Goal: Information Seeking & Learning: Learn about a topic

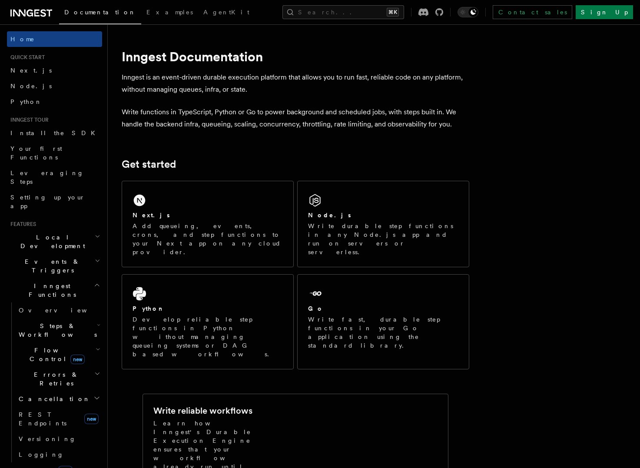
click at [66, 462] on h2 "Realtime new" at bounding box center [54, 470] width 95 height 16
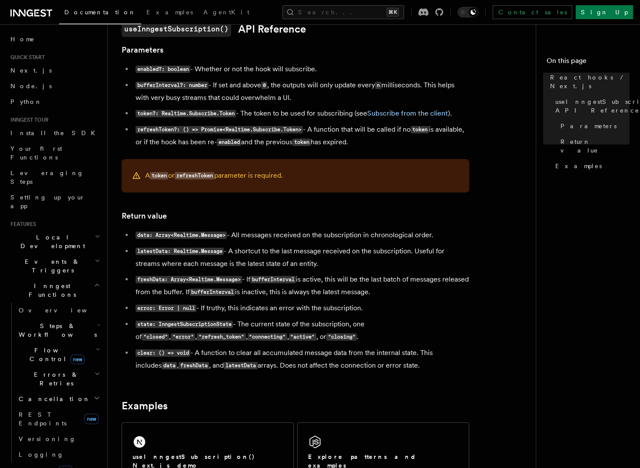
scroll to position [559, 0]
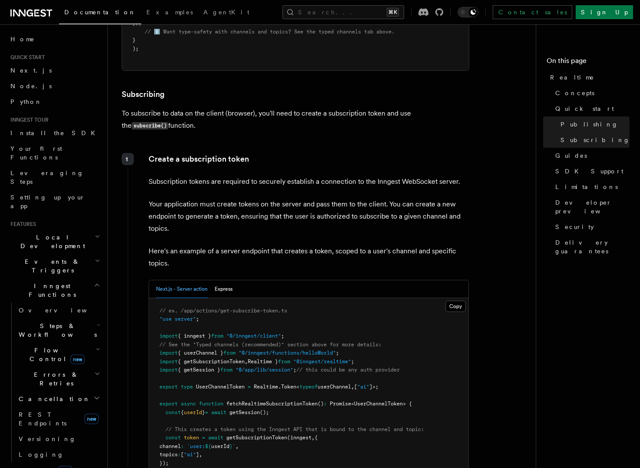
scroll to position [1096, 0]
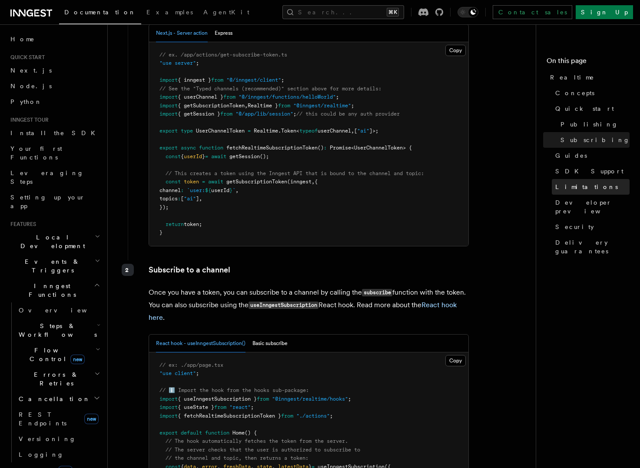
click at [575, 192] on link "Limitations" at bounding box center [591, 187] width 78 height 16
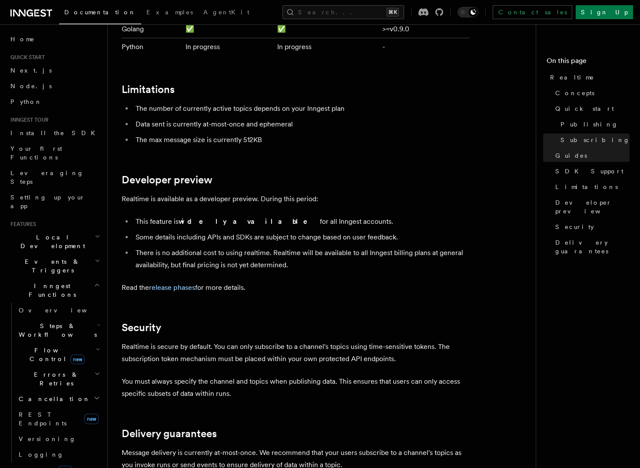
scroll to position [2222, 0]
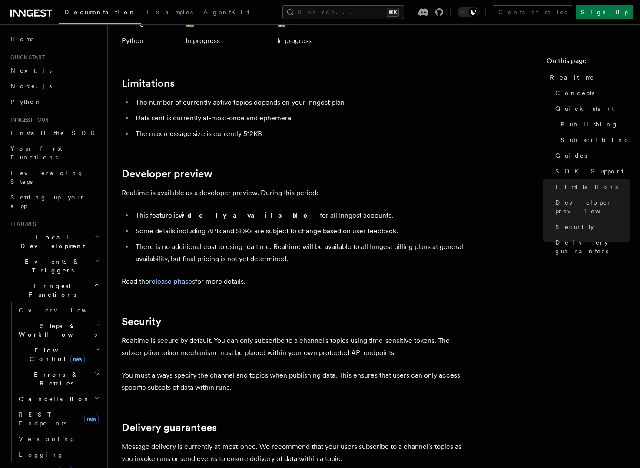
click at [58, 254] on h2 "Events & Triggers" at bounding box center [54, 266] width 95 height 24
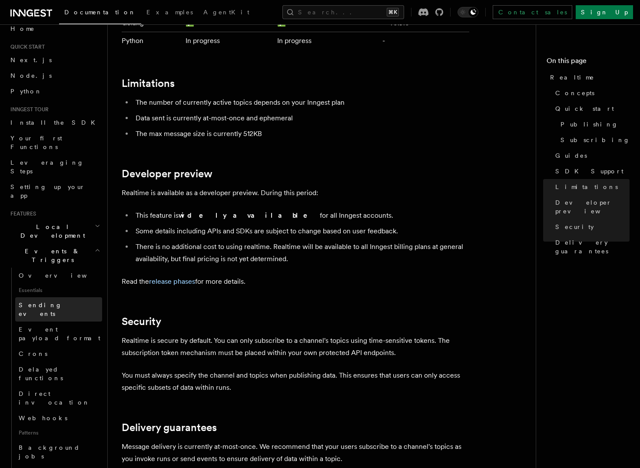
scroll to position [0, 0]
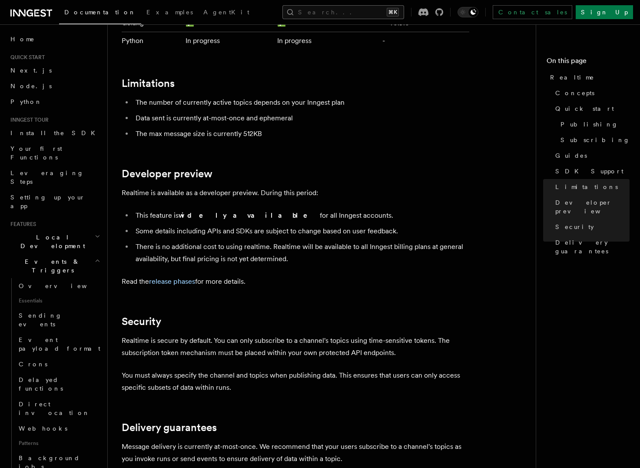
click at [331, 6] on button "Search... ⌘K" at bounding box center [344, 12] width 122 height 14
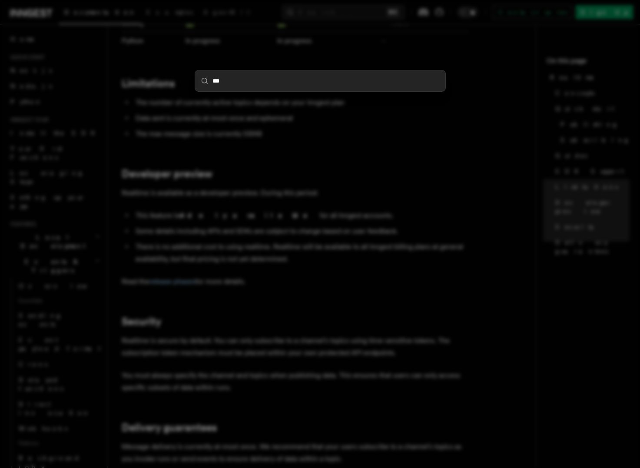
type input "****"
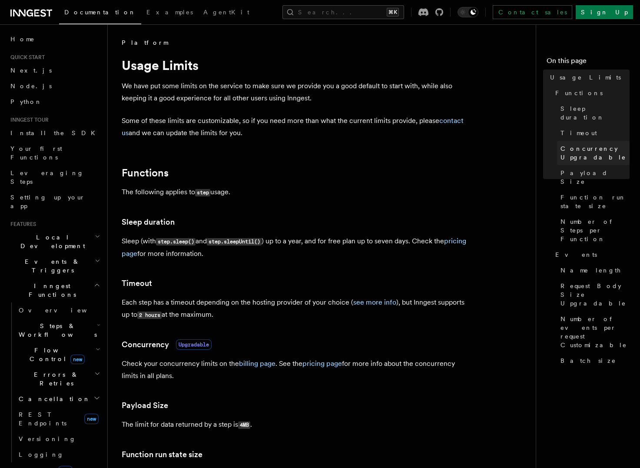
click at [598, 141] on link "Concurrency Upgradable" at bounding box center [593, 153] width 73 height 24
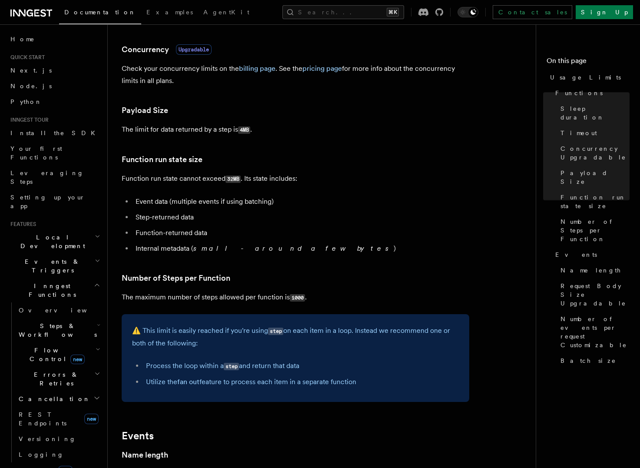
scroll to position [297, 0]
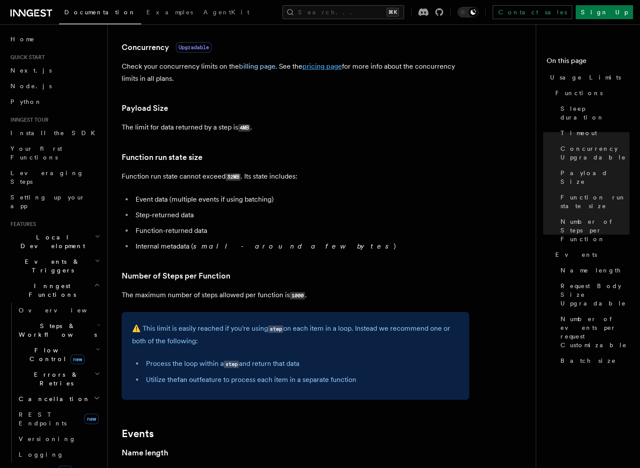
click at [312, 68] on link "pricing page" at bounding box center [323, 66] width 40 height 8
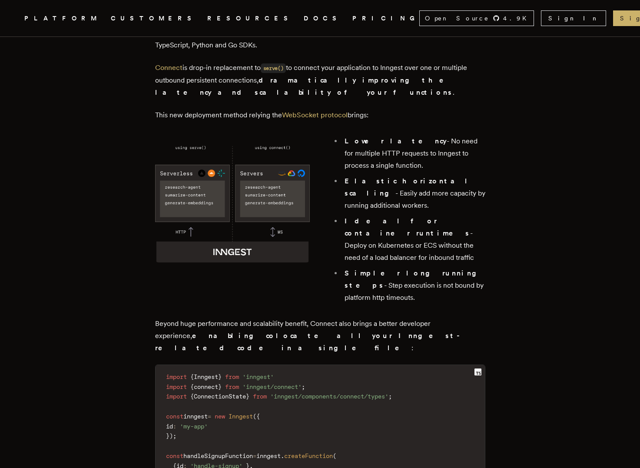
scroll to position [395, 0]
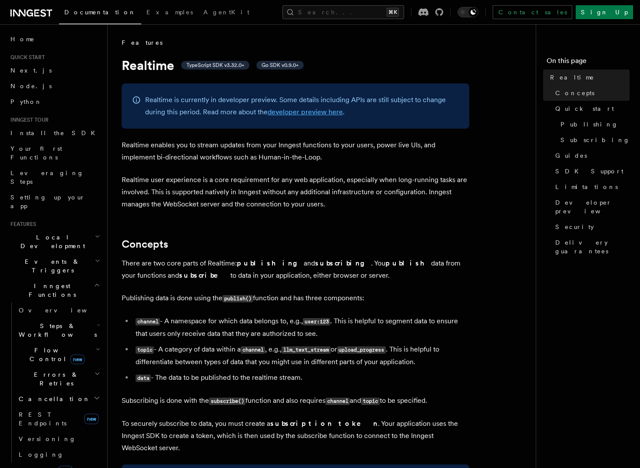
click at [334, 111] on link "developer preview here" at bounding box center [305, 112] width 75 height 8
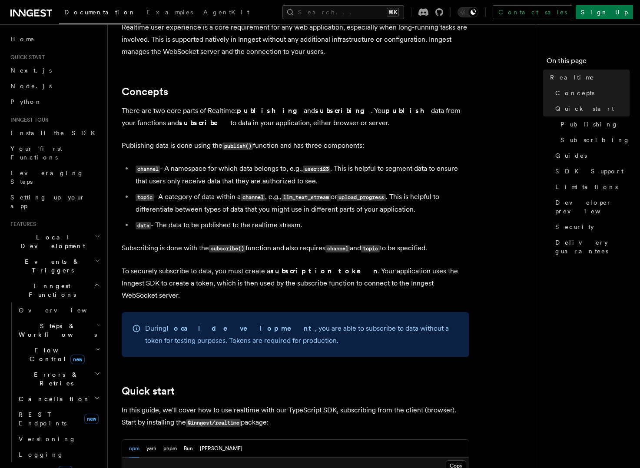
scroll to position [155, 0]
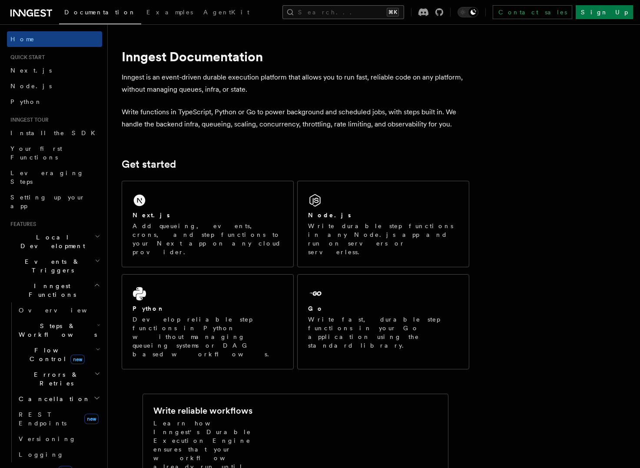
click at [332, 15] on button "Search... ⌘K" at bounding box center [344, 12] width 122 height 14
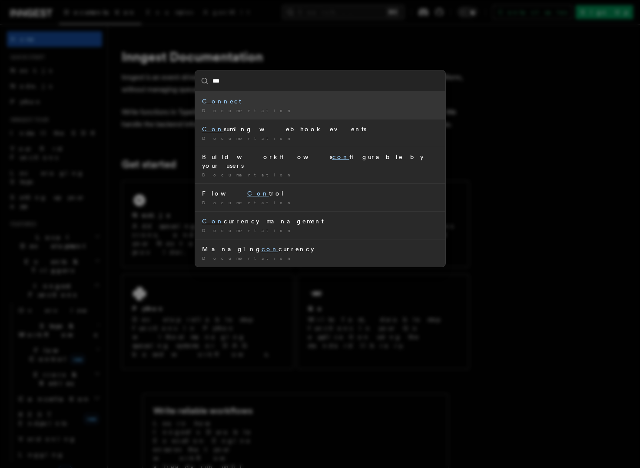
type input "****"
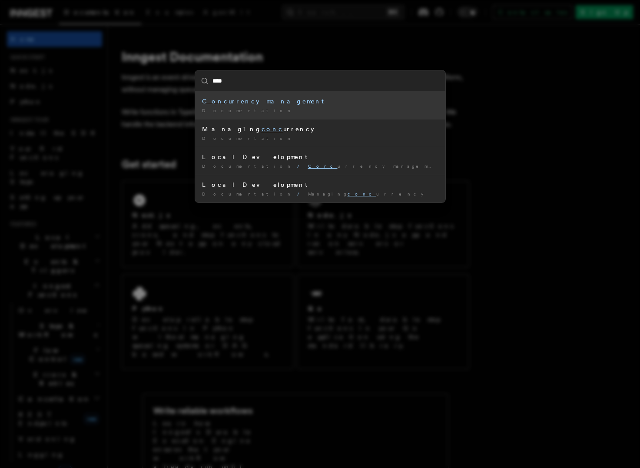
click at [298, 109] on div "Documentation /" at bounding box center [320, 110] width 236 height 7
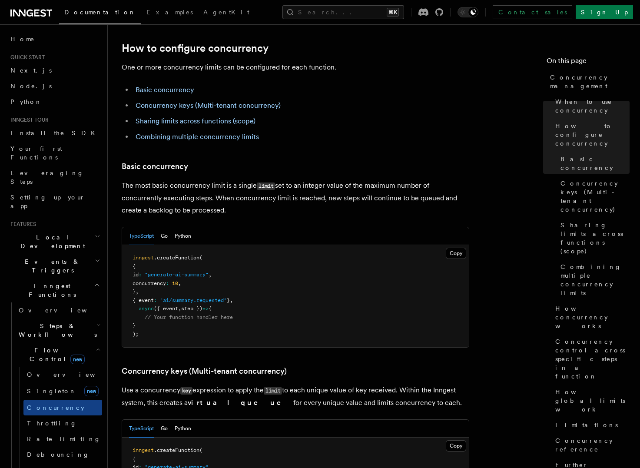
scroll to position [466, 0]
click at [598, 417] on link "Limitations" at bounding box center [591, 425] width 78 height 16
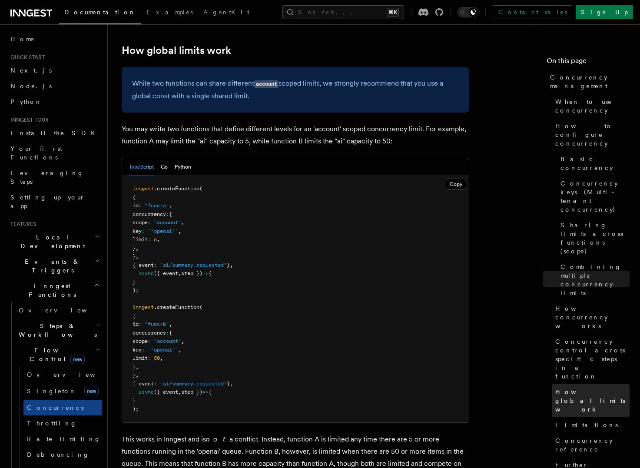
click at [585, 388] on span "How global limits work" at bounding box center [592, 401] width 74 height 26
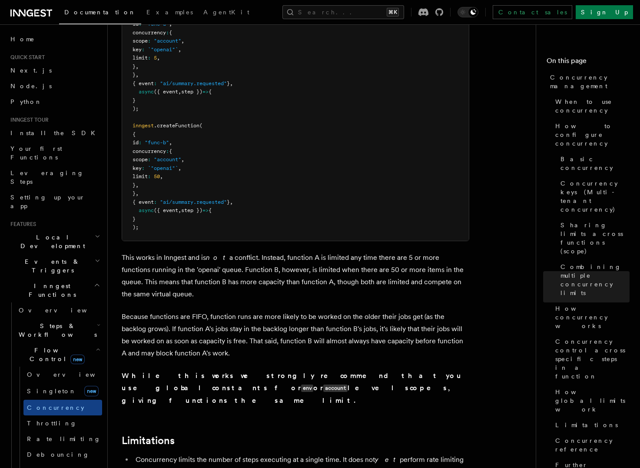
scroll to position [2467, 0]
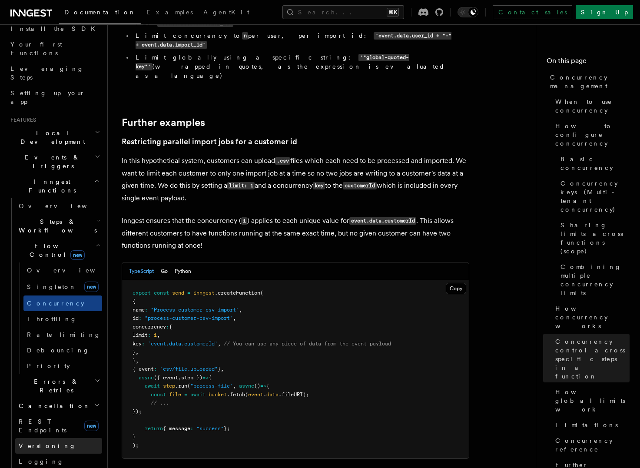
scroll to position [151, 0]
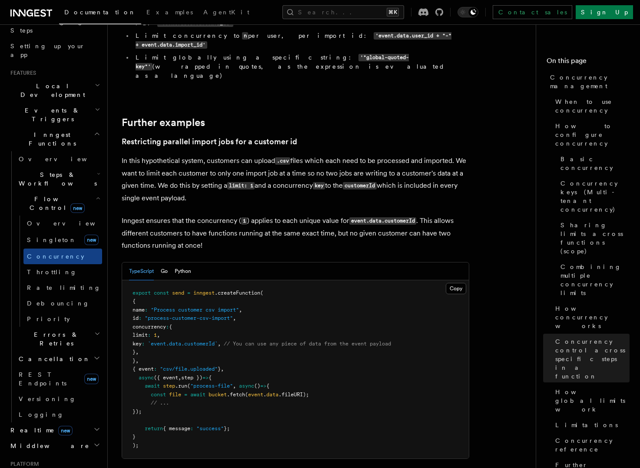
click at [77, 422] on h2 "Realtime new" at bounding box center [54, 430] width 95 height 16
click at [68, 438] on link "Overview" at bounding box center [58, 446] width 87 height 16
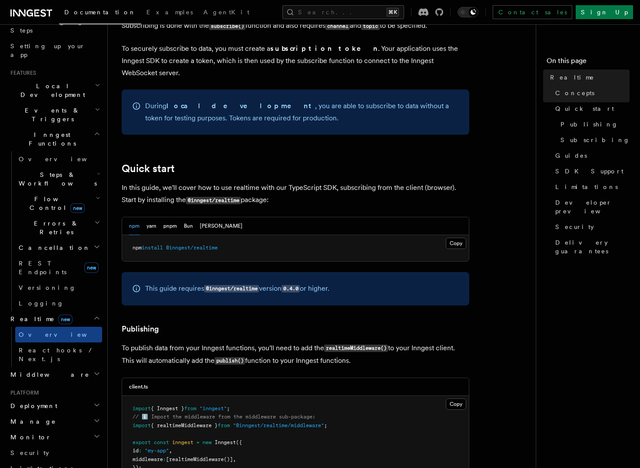
scroll to position [538, 0]
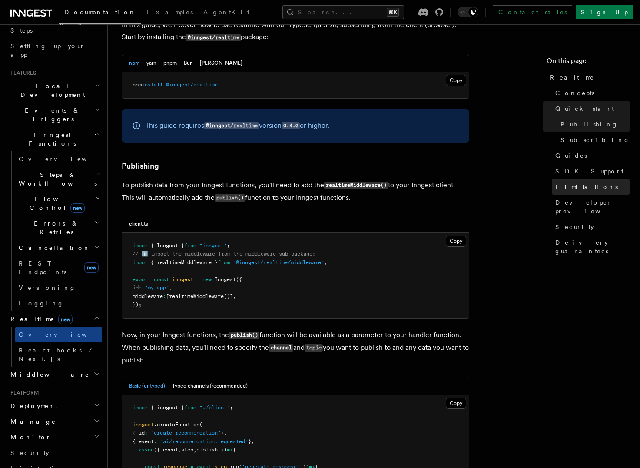
click at [588, 187] on link "Limitations" at bounding box center [591, 187] width 78 height 16
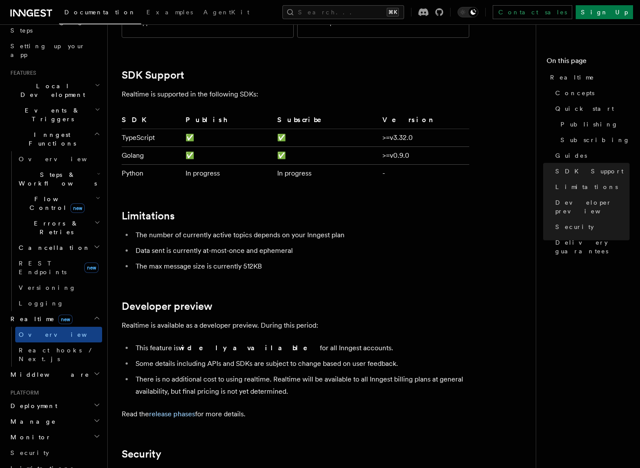
scroll to position [2022, 0]
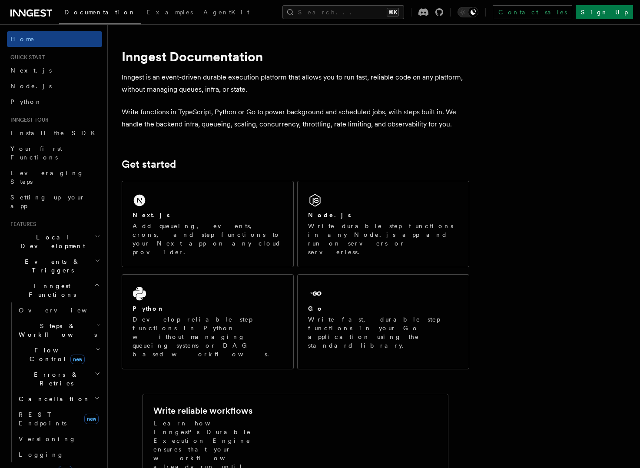
click at [53, 391] on h2 "Cancellation" at bounding box center [58, 399] width 87 height 16
click at [54, 370] on span "Errors & Retries" at bounding box center [54, 378] width 79 height 17
click at [56, 391] on link "Overview" at bounding box center [62, 399] width 79 height 16
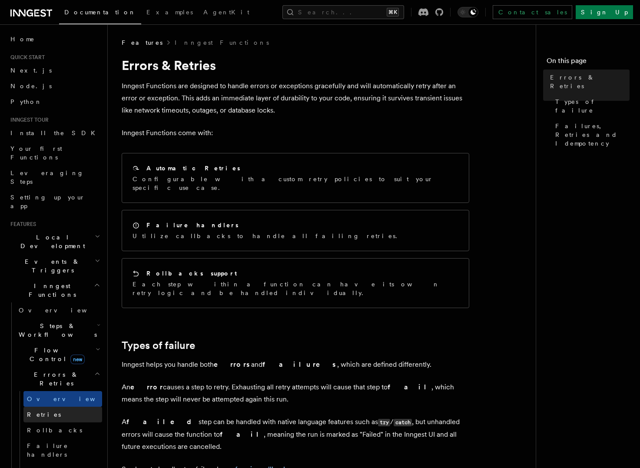
click at [56, 407] on link "Retries" at bounding box center [62, 415] width 79 height 16
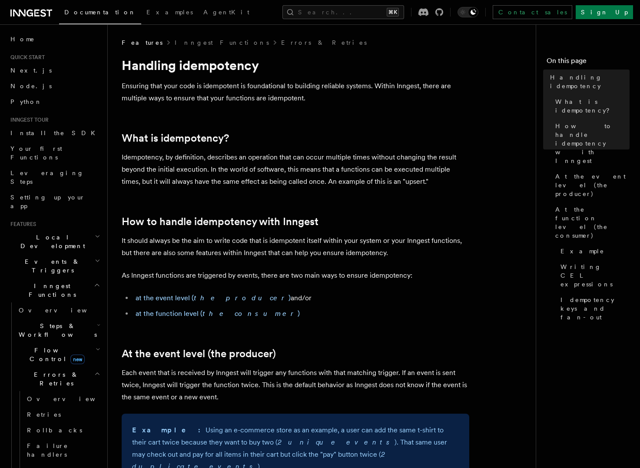
click at [81, 318] on h2 "Steps & Workflows" at bounding box center [58, 330] width 87 height 24
click at [74, 343] on link "Overview" at bounding box center [62, 351] width 79 height 16
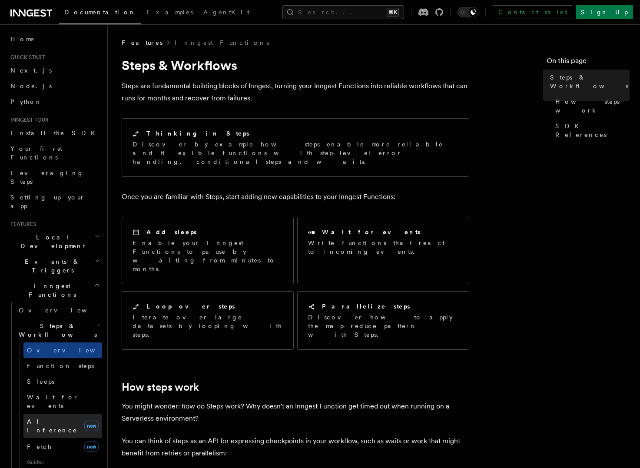
click at [65, 414] on link "AI Inference new" at bounding box center [62, 426] width 79 height 24
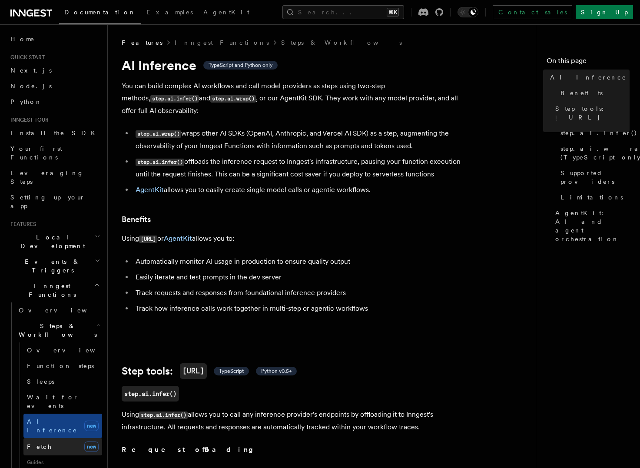
click at [64, 438] on link "Fetch new" at bounding box center [62, 446] width 79 height 17
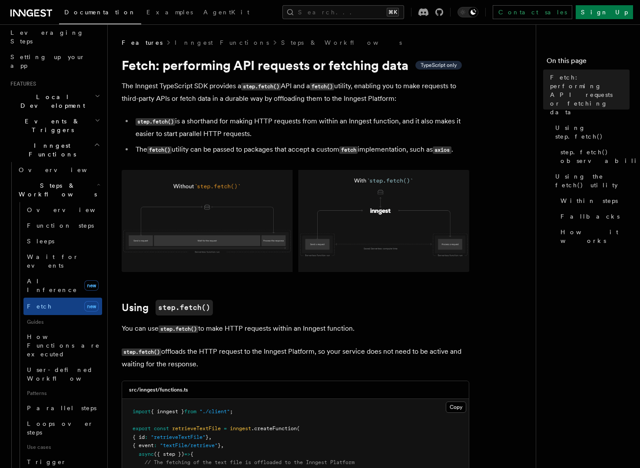
scroll to position [142, 0]
click at [70, 399] on link "Parallel steps" at bounding box center [62, 407] width 79 height 16
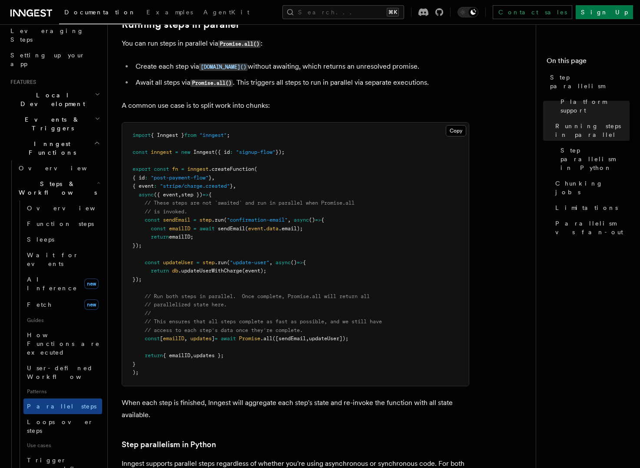
scroll to position [213, 0]
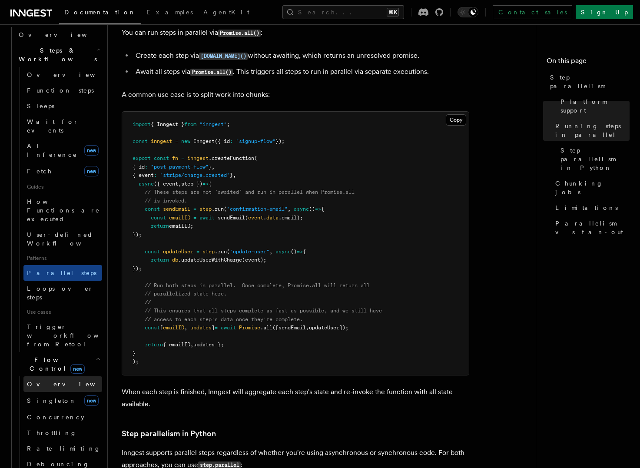
scroll to position [277, 0]
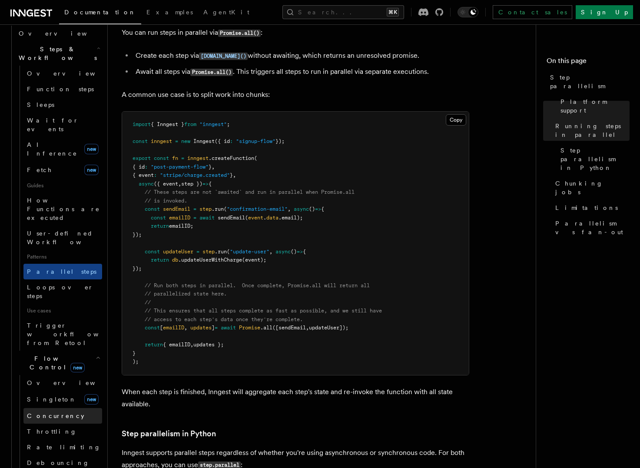
click at [68, 408] on link "Concurrency" at bounding box center [62, 416] width 79 height 16
